Goal: Information Seeking & Learning: Check status

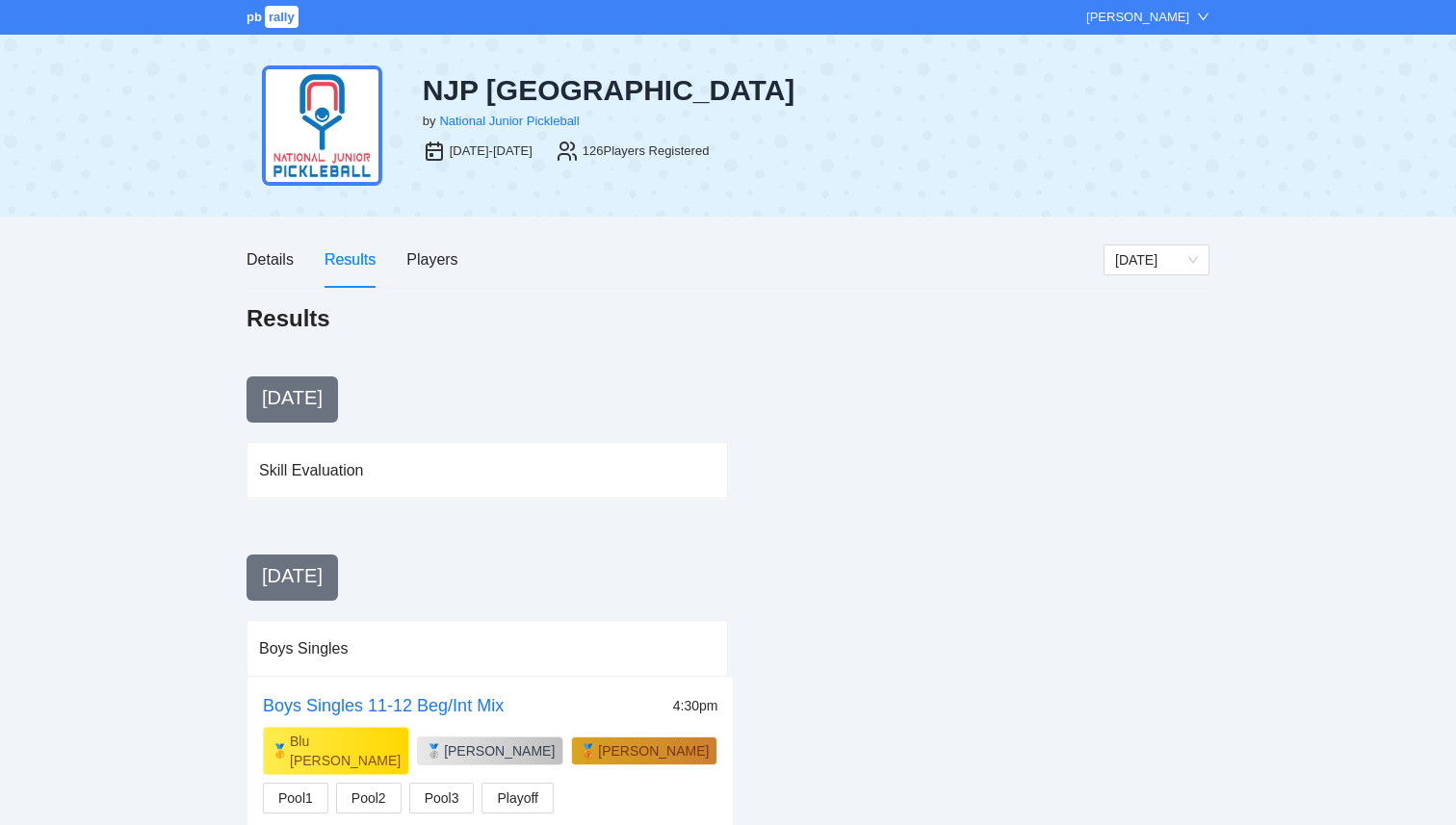
click at [275, 13] on span "rally" at bounding box center [282, 17] width 34 height 22
click at [239, 14] on div "pb rally Courtney Loughridge" at bounding box center [728, 18] width 1456 height 35
click at [266, 19] on span "rally" at bounding box center [282, 17] width 34 height 22
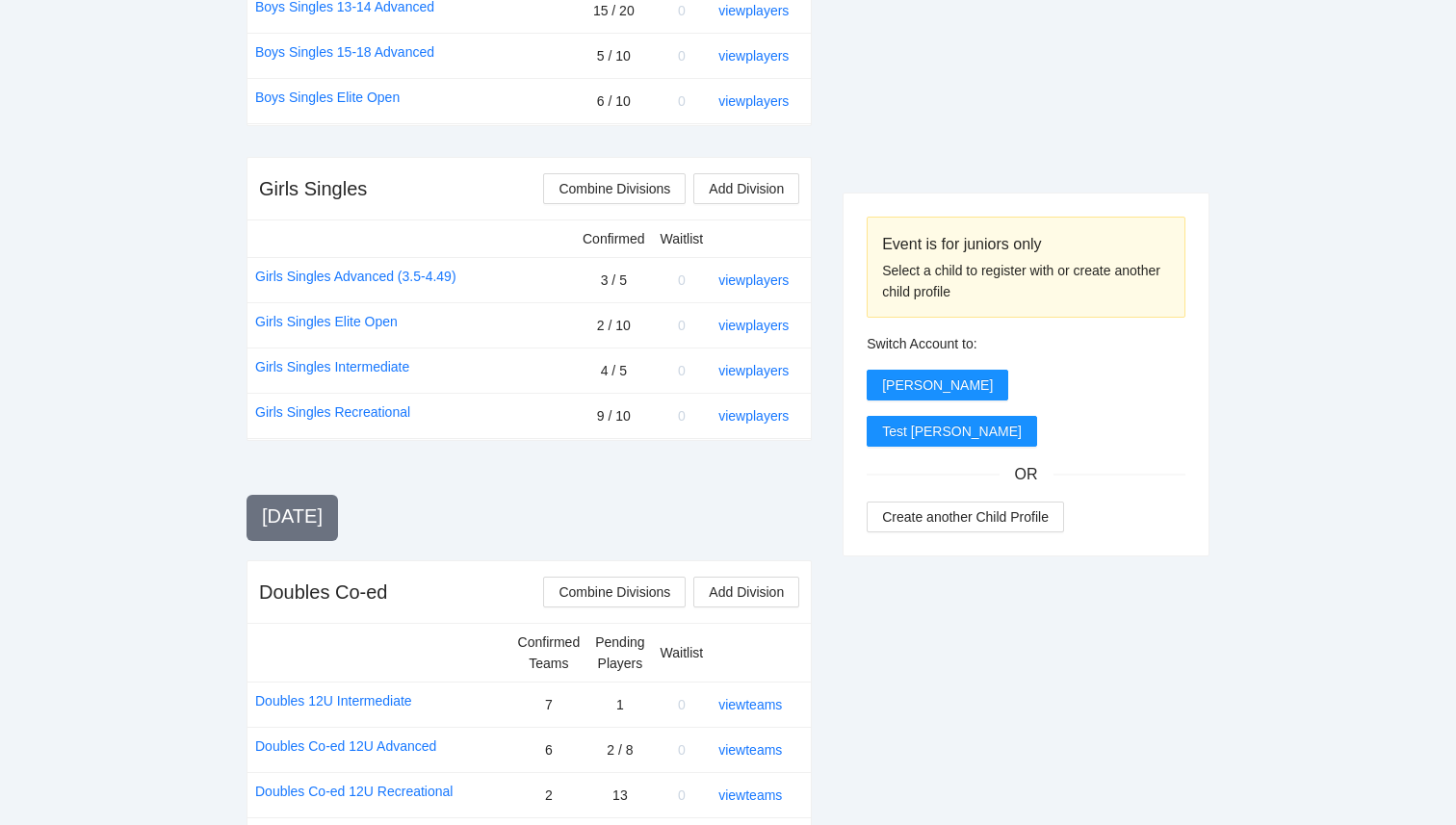
scroll to position [1120, 0]
click at [746, 326] on link "view players" at bounding box center [753, 323] width 70 height 16
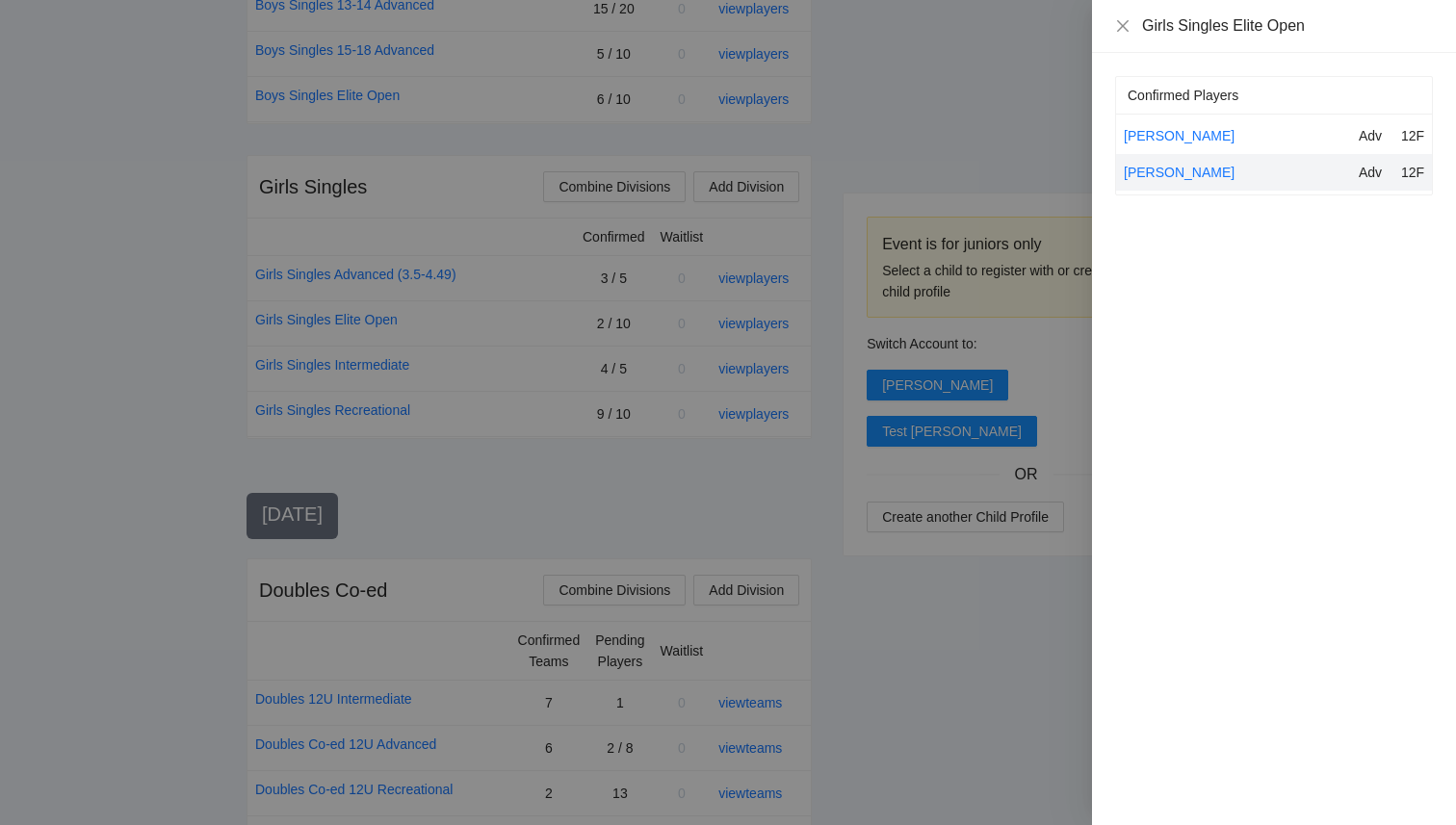
click at [939, 115] on div at bounding box center [728, 412] width 1456 height 825
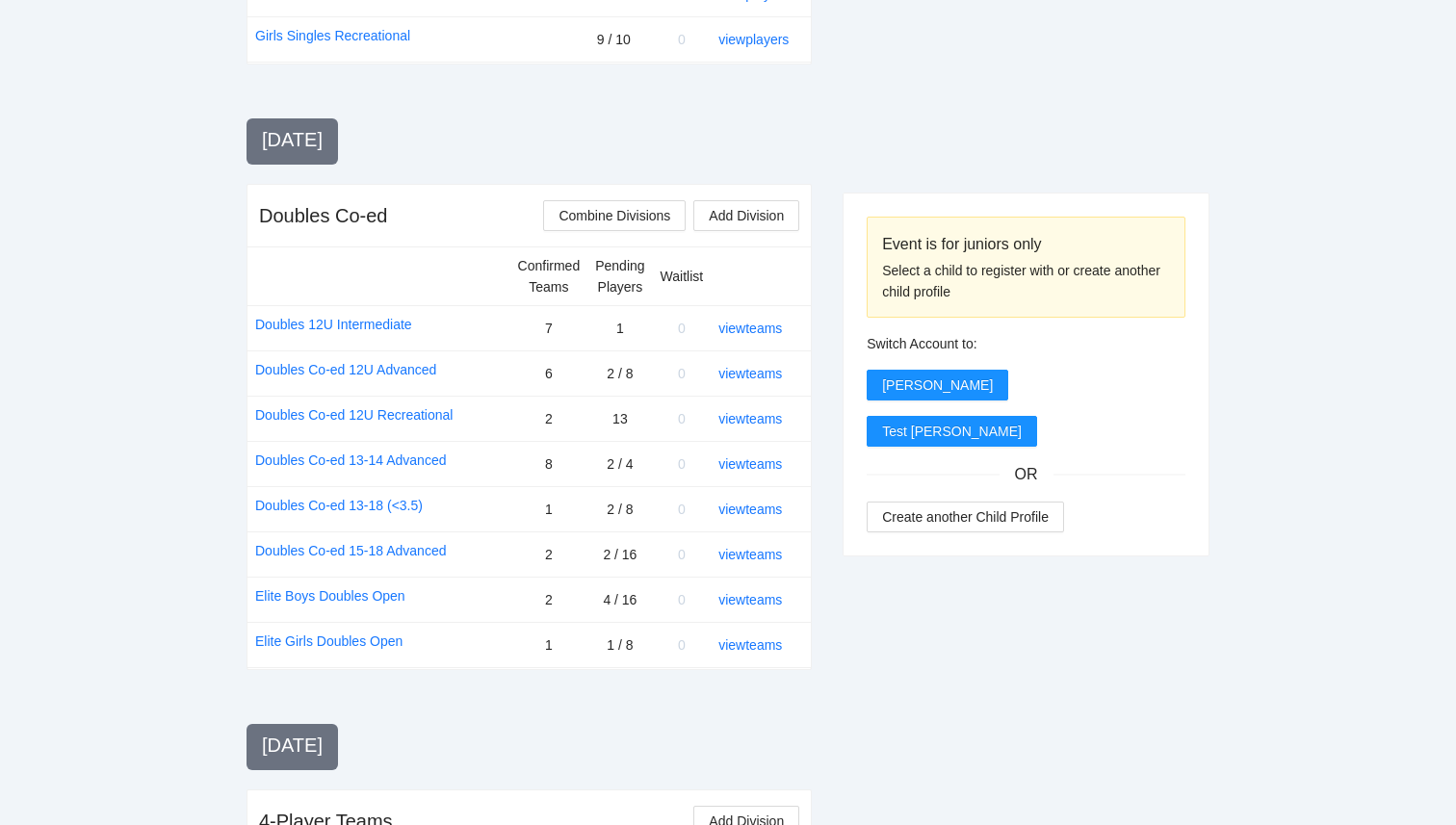
scroll to position [1508, 0]
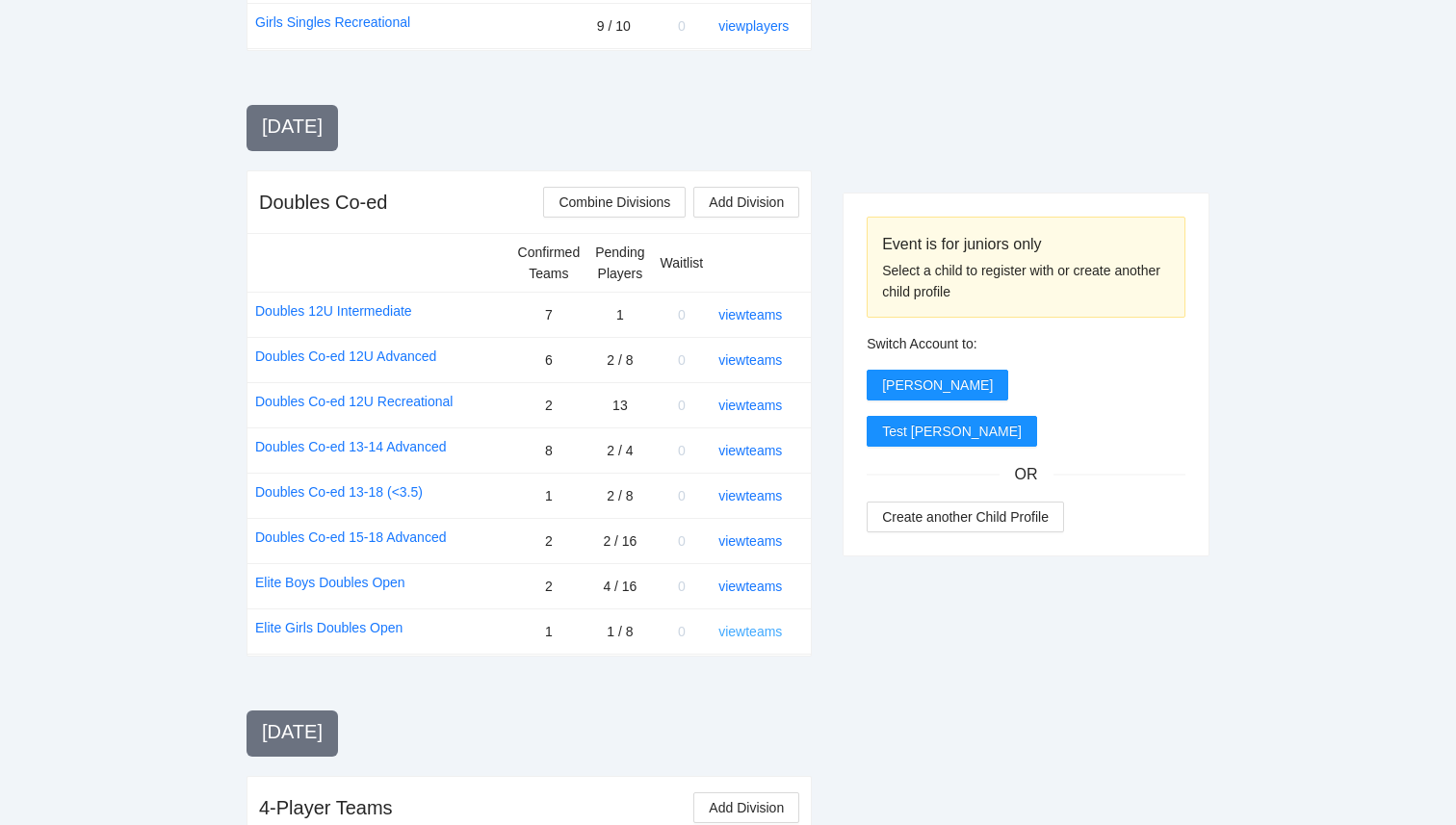
click at [748, 627] on link "view teams" at bounding box center [749, 631] width 63 height 16
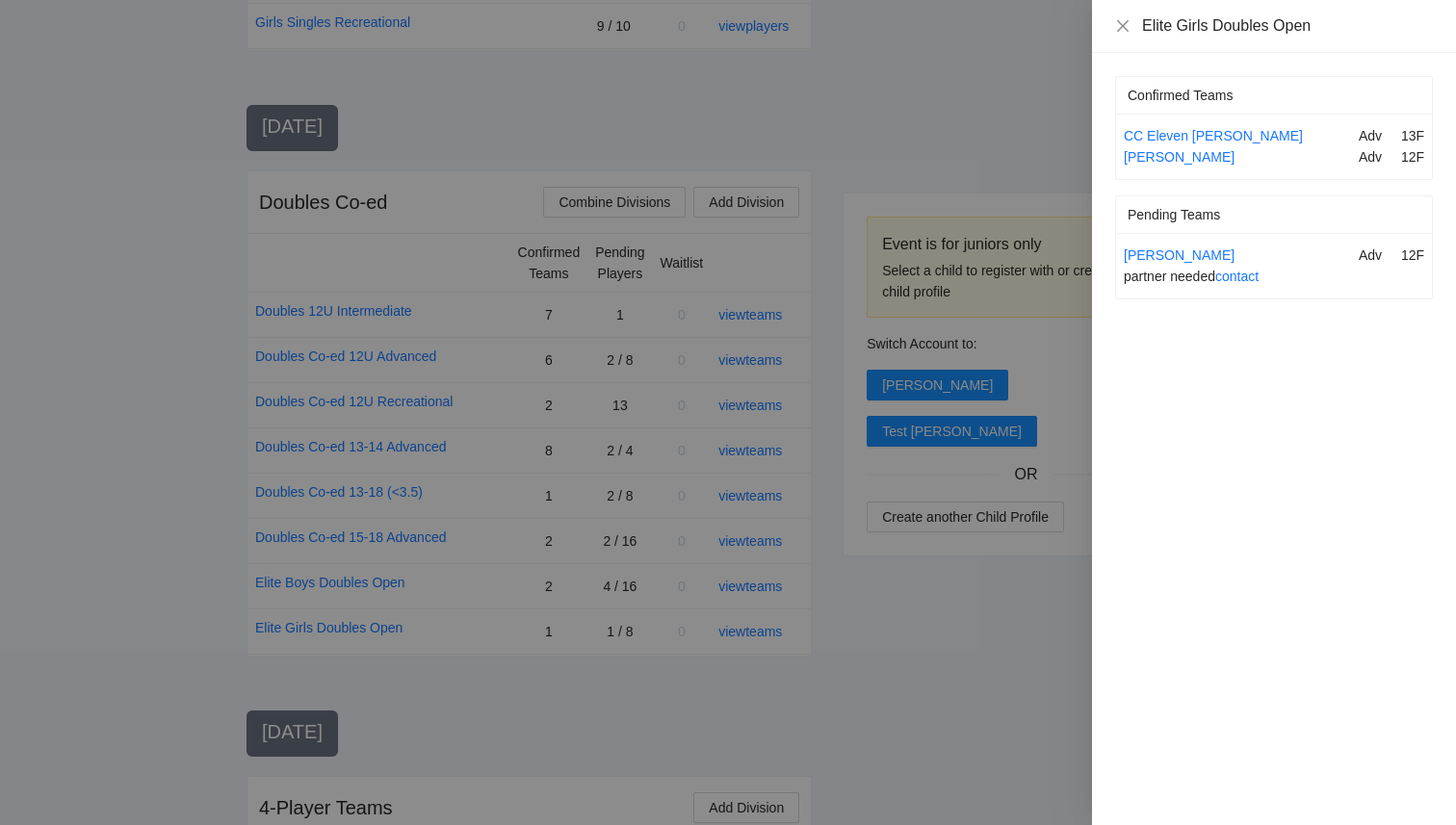
click at [935, 630] on div at bounding box center [728, 412] width 1456 height 825
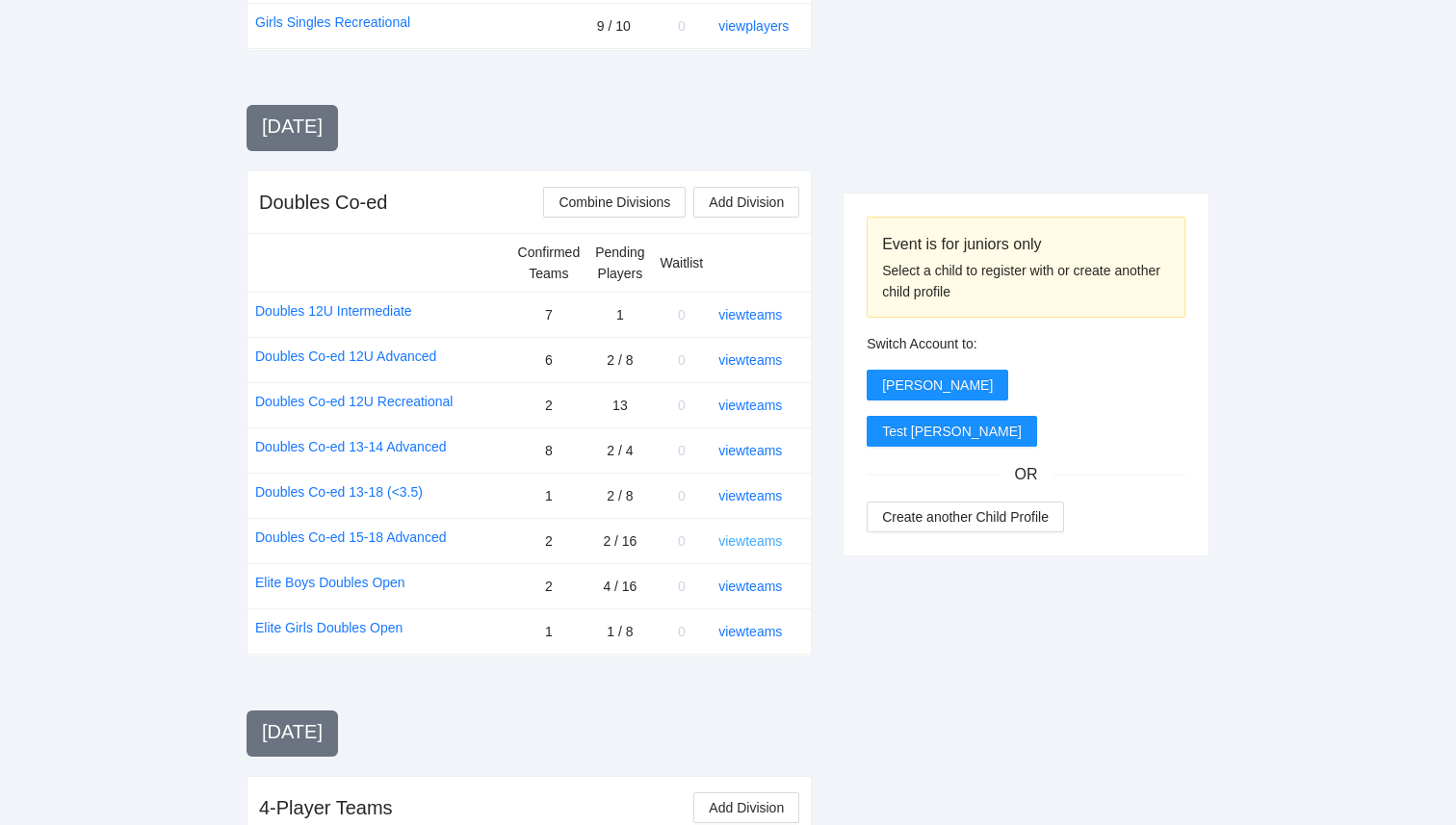
click at [761, 544] on link "view teams" at bounding box center [749, 542] width 63 height 16
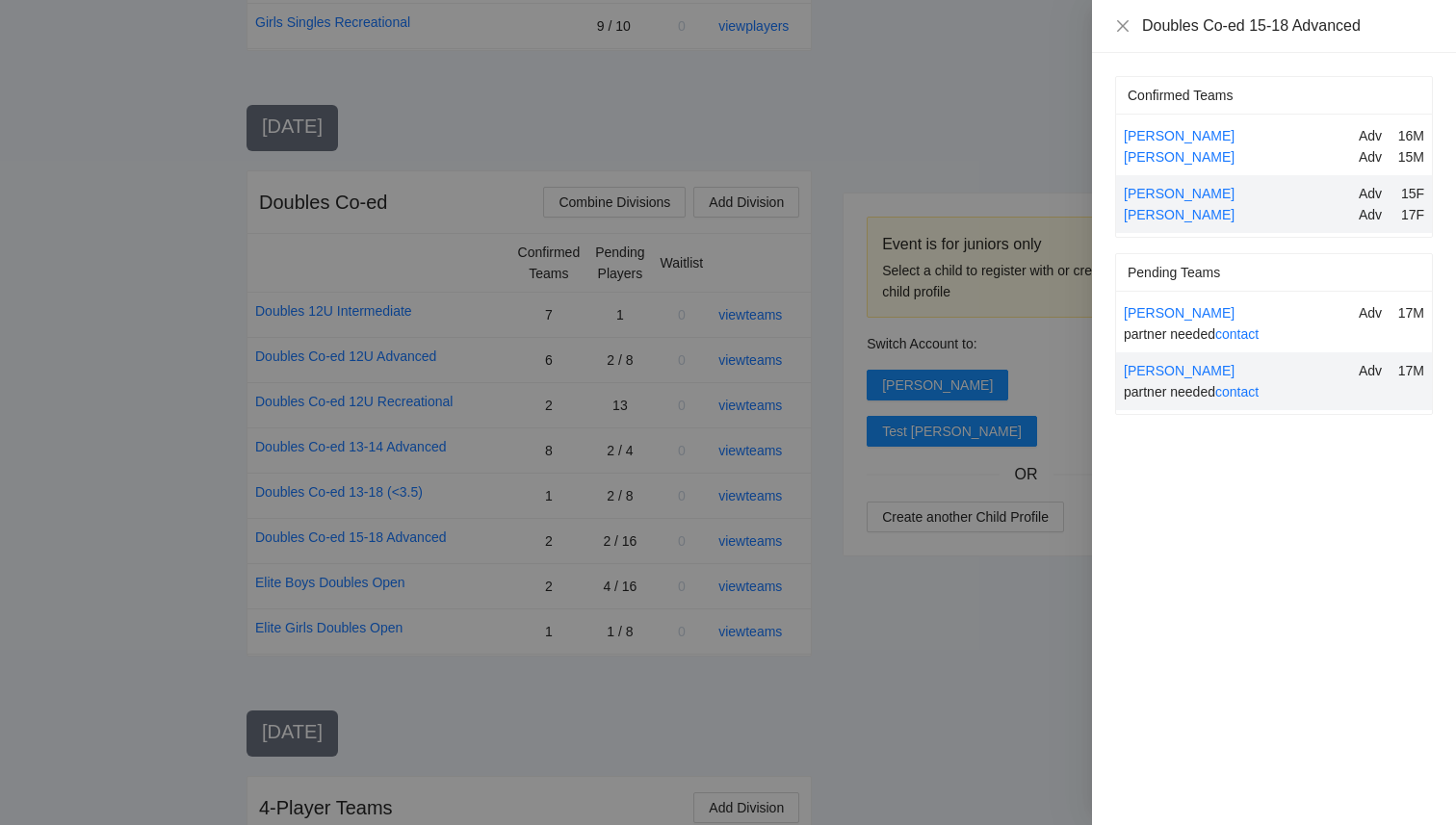
click at [863, 639] on div at bounding box center [728, 412] width 1456 height 825
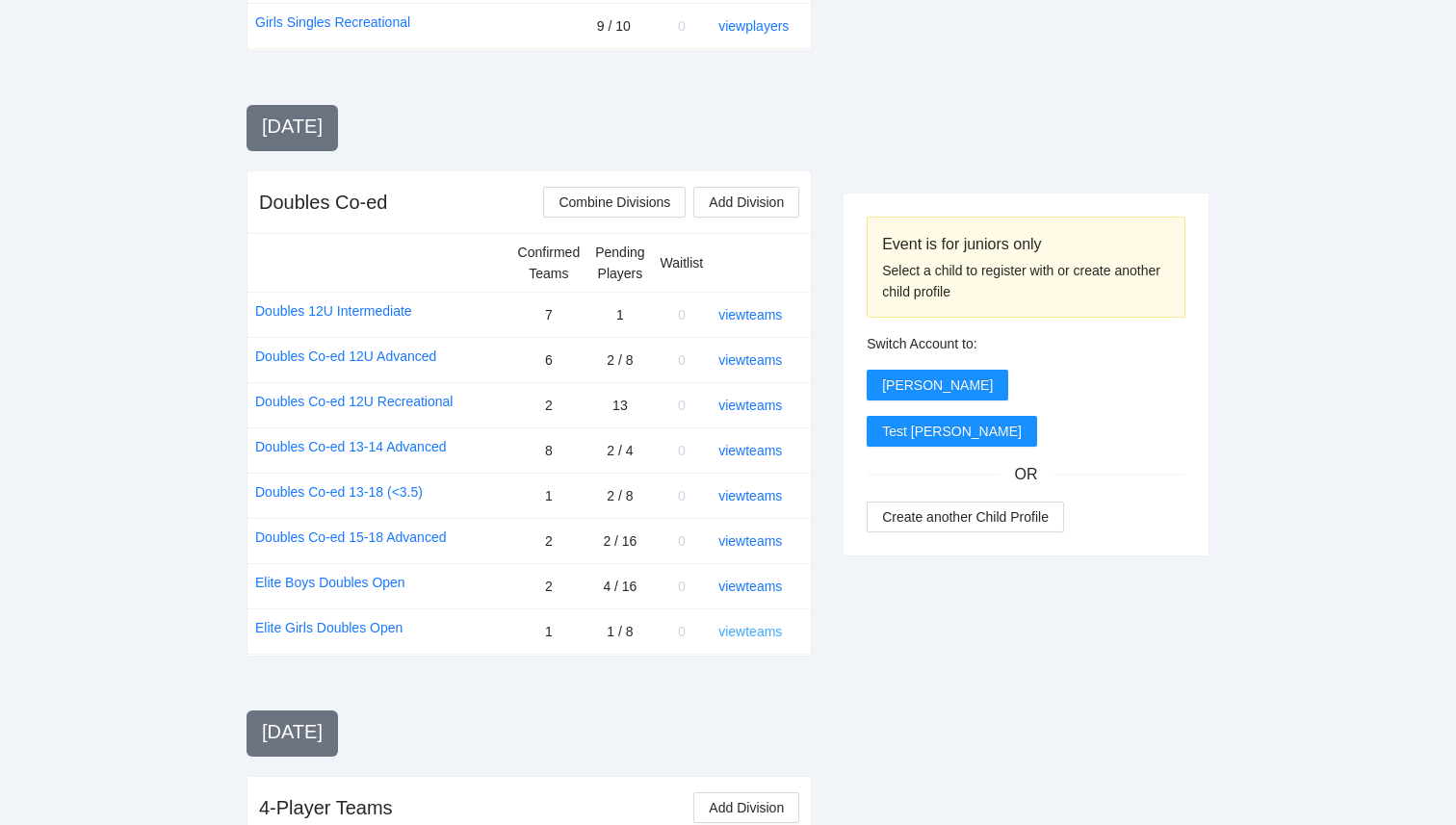
click at [748, 633] on link "view teams" at bounding box center [749, 631] width 63 height 16
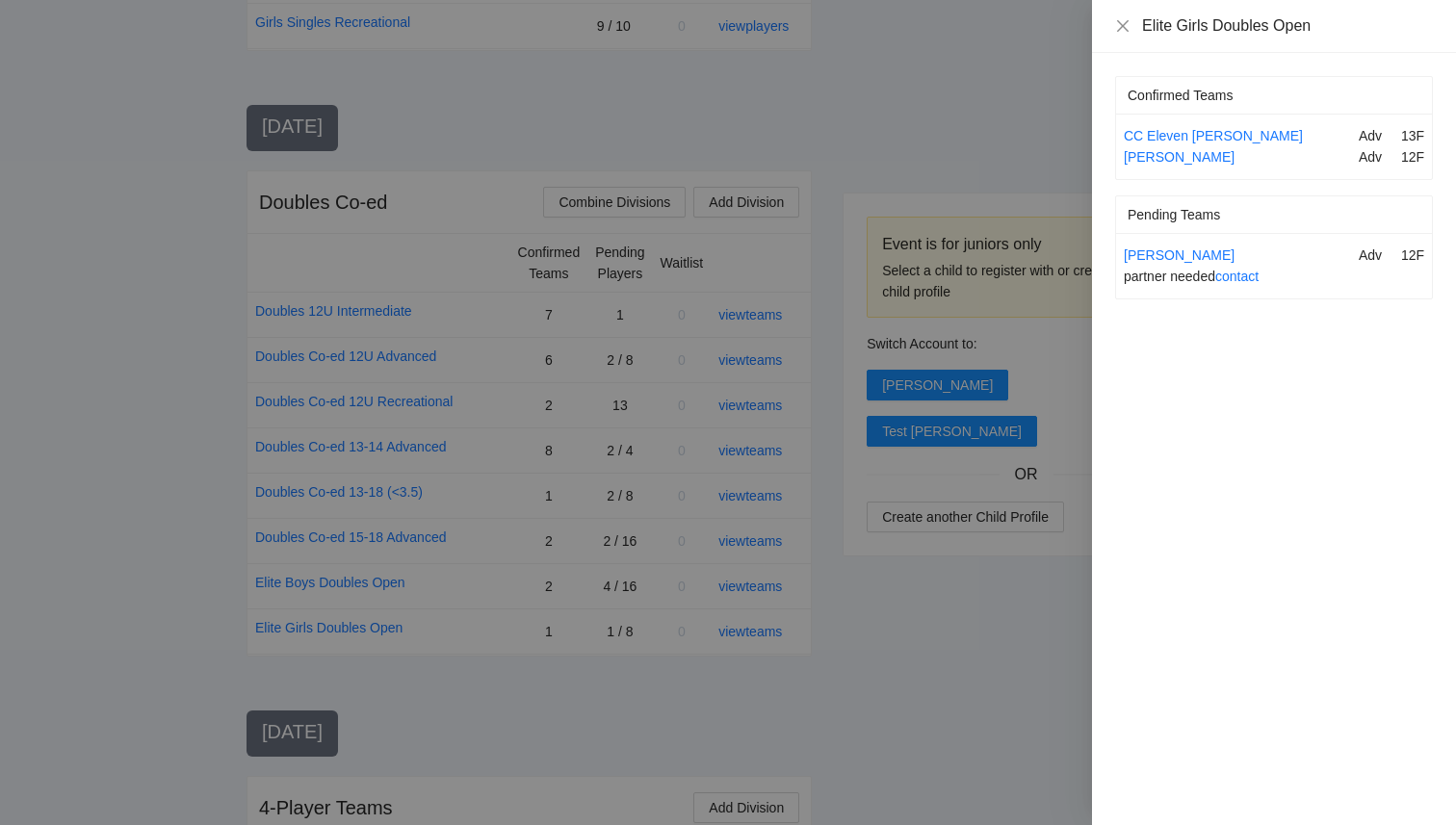
click at [847, 649] on div at bounding box center [728, 412] width 1456 height 825
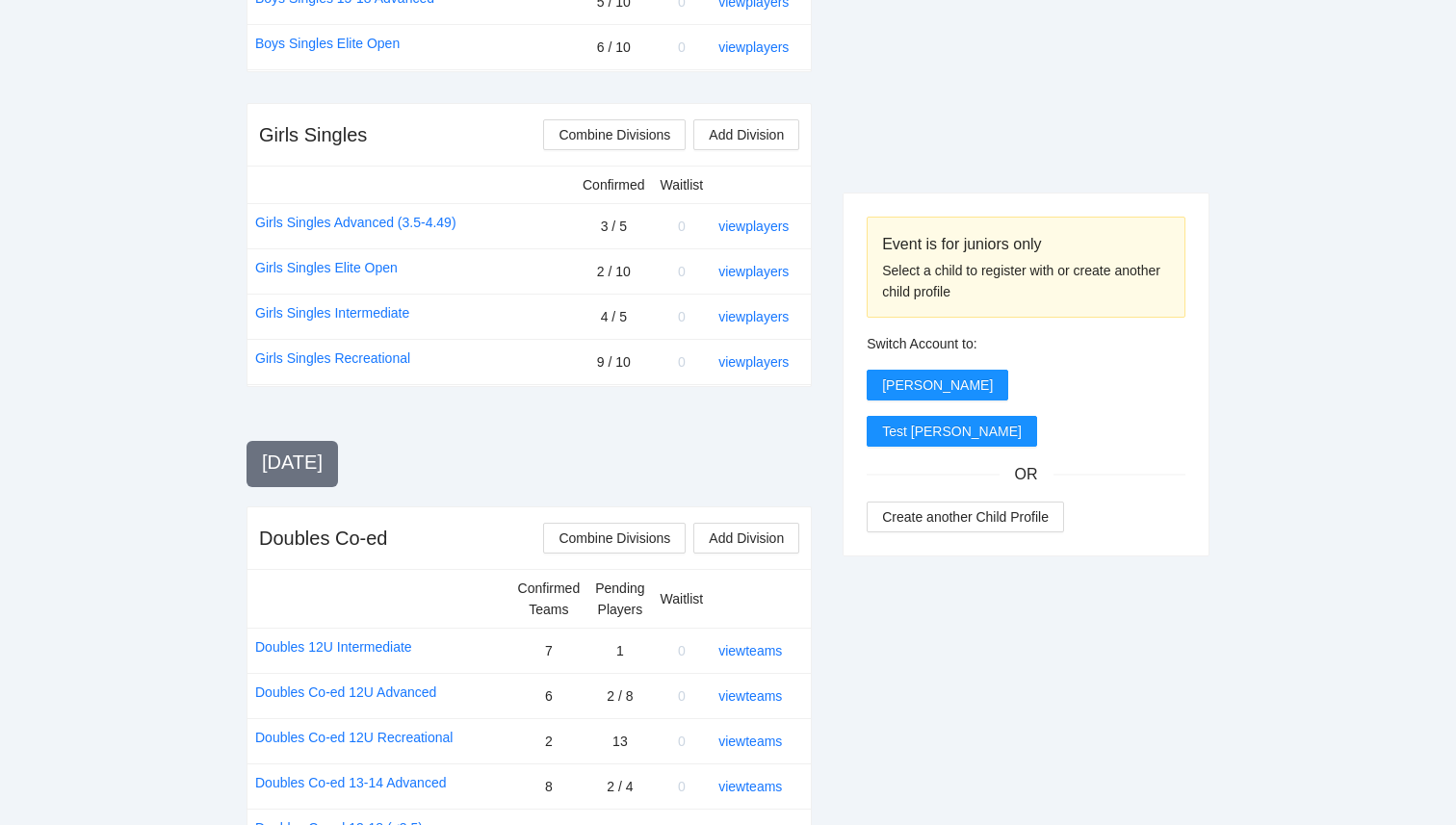
scroll to position [0, 0]
